Goal: Book appointment/travel/reservation

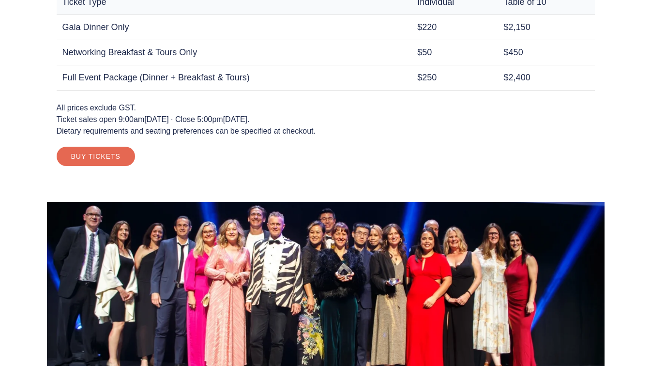
scroll to position [1423, 0]
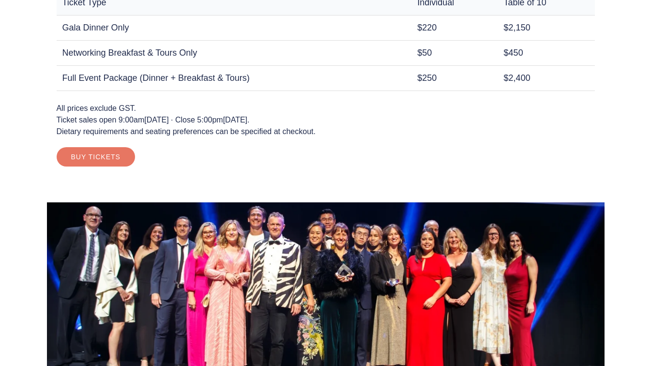
click at [106, 154] on link "Buy Tickets" at bounding box center [96, 156] width 78 height 19
